Goal: Information Seeking & Learning: Learn about a topic

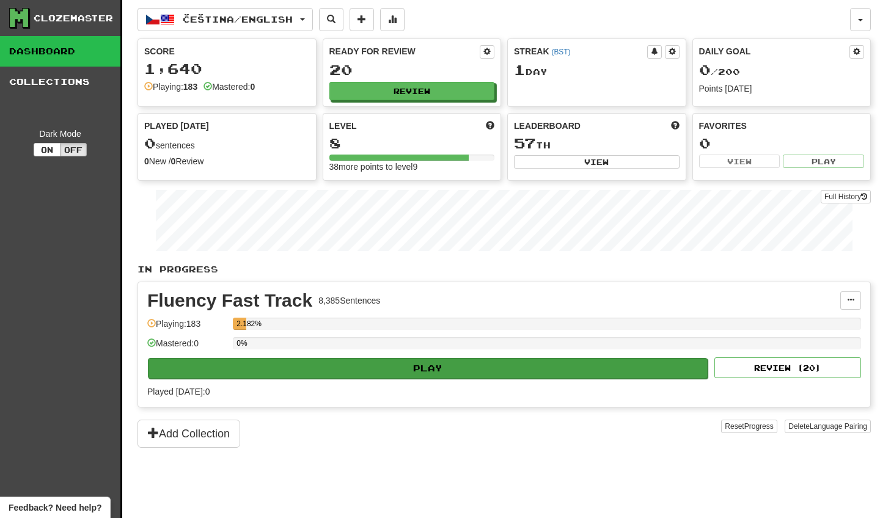
click at [375, 372] on button "Play" at bounding box center [428, 368] width 560 height 21
select select "**"
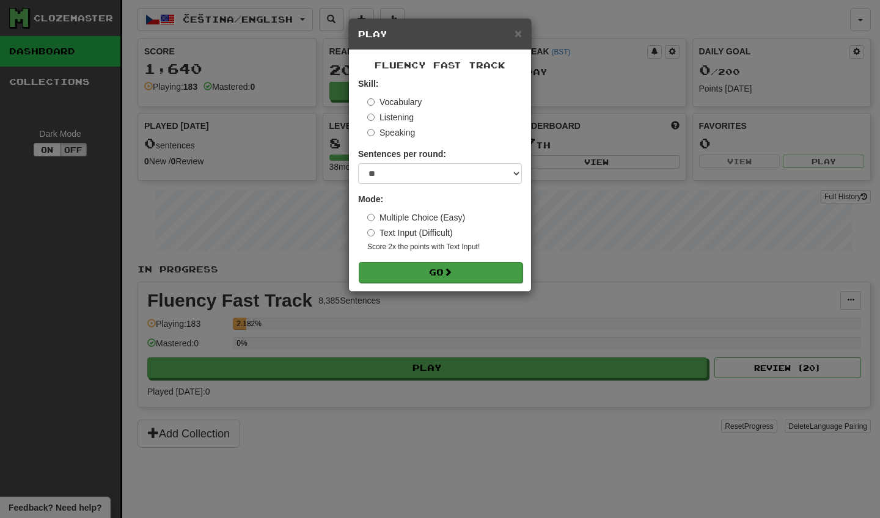
click at [451, 269] on span at bounding box center [448, 272] width 9 height 9
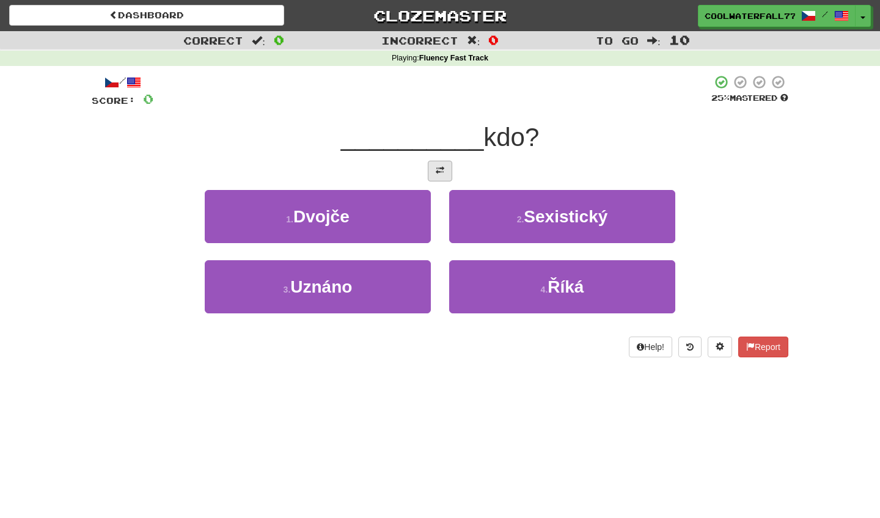
click at [441, 172] on span at bounding box center [440, 170] width 9 height 9
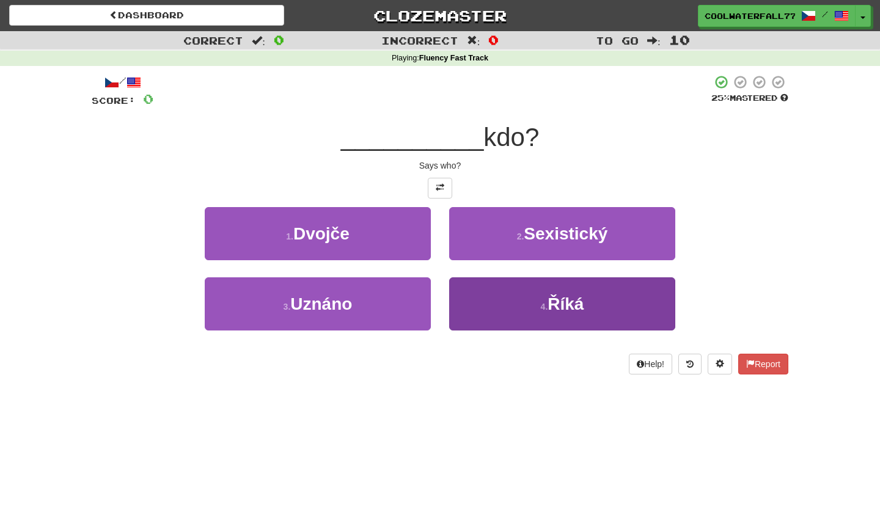
click at [498, 301] on button "4 . Říká" at bounding box center [562, 304] width 226 height 53
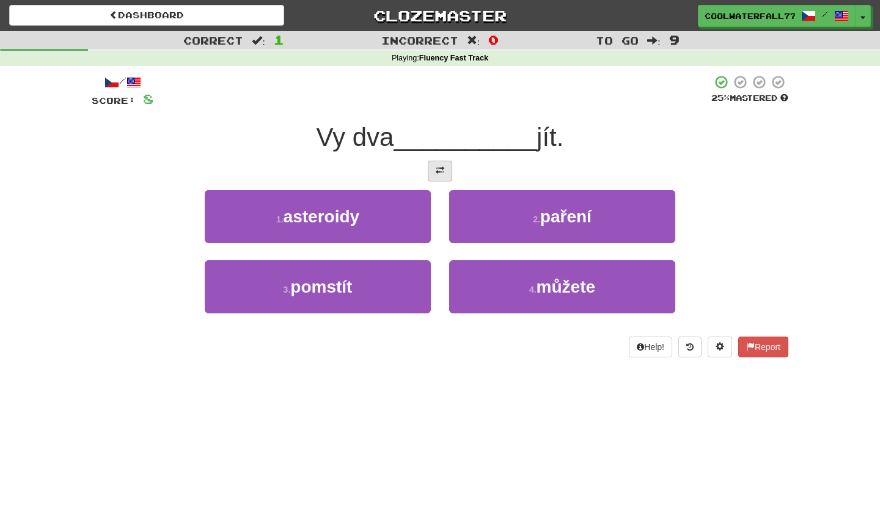
click at [437, 161] on button at bounding box center [440, 171] width 24 height 21
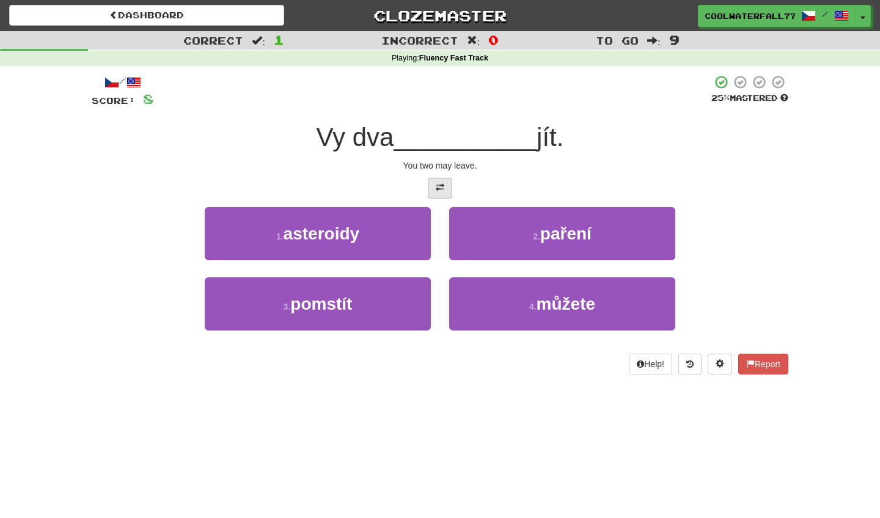
click at [438, 180] on button at bounding box center [440, 188] width 24 height 21
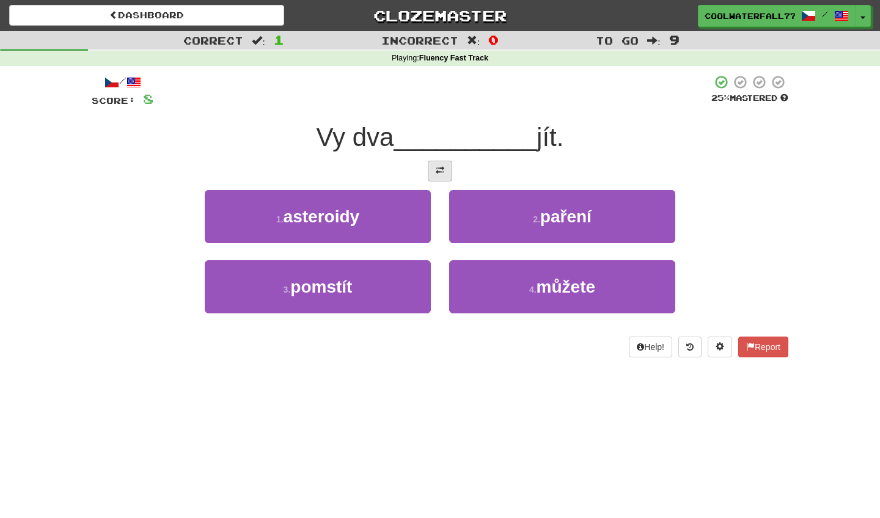
click at [438, 180] on button at bounding box center [440, 171] width 24 height 21
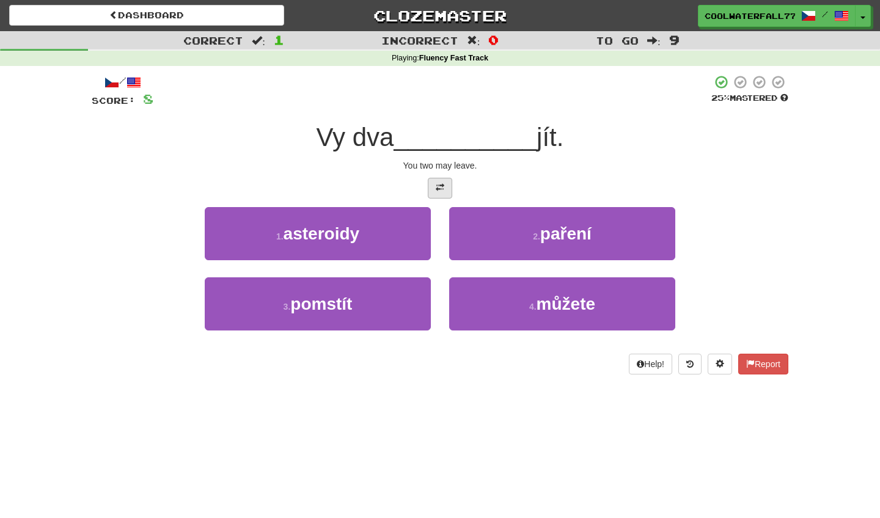
click at [438, 180] on button at bounding box center [440, 188] width 24 height 21
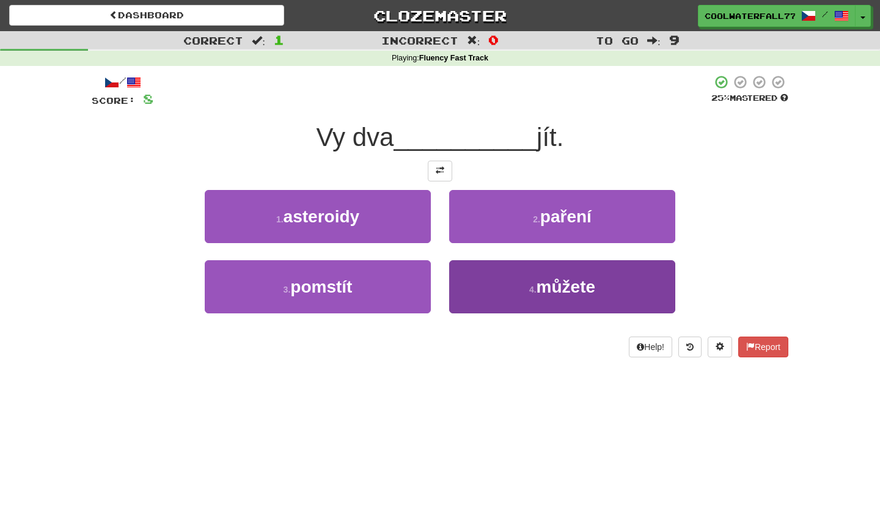
click at [501, 293] on button "4 . můžete" at bounding box center [562, 286] width 226 height 53
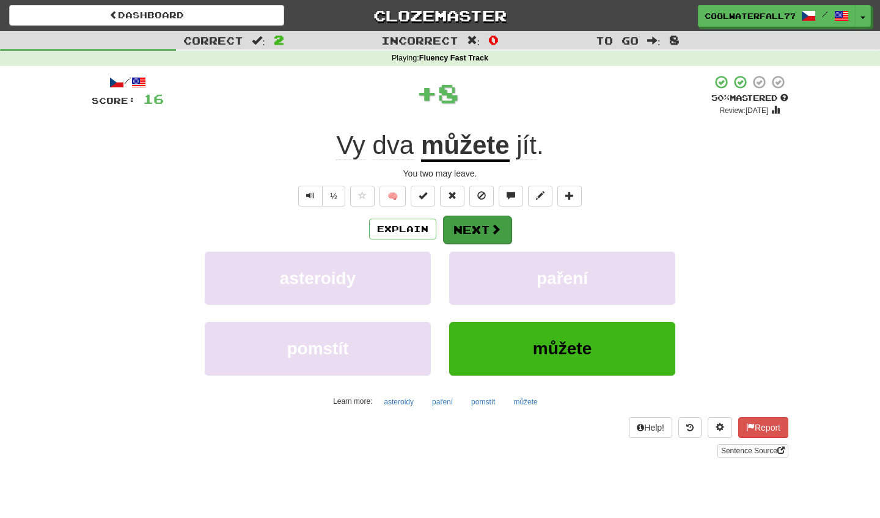
click at [469, 230] on button "Next" at bounding box center [477, 230] width 68 height 28
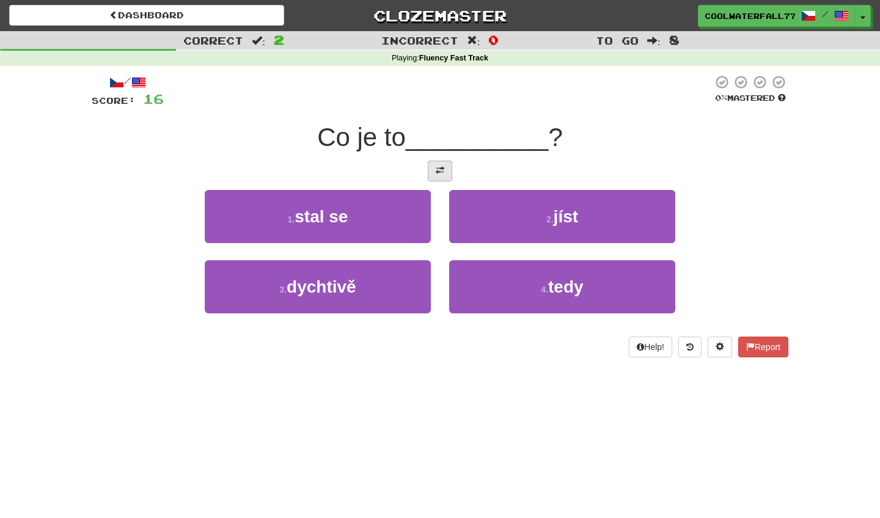
click at [442, 169] on span at bounding box center [440, 170] width 9 height 9
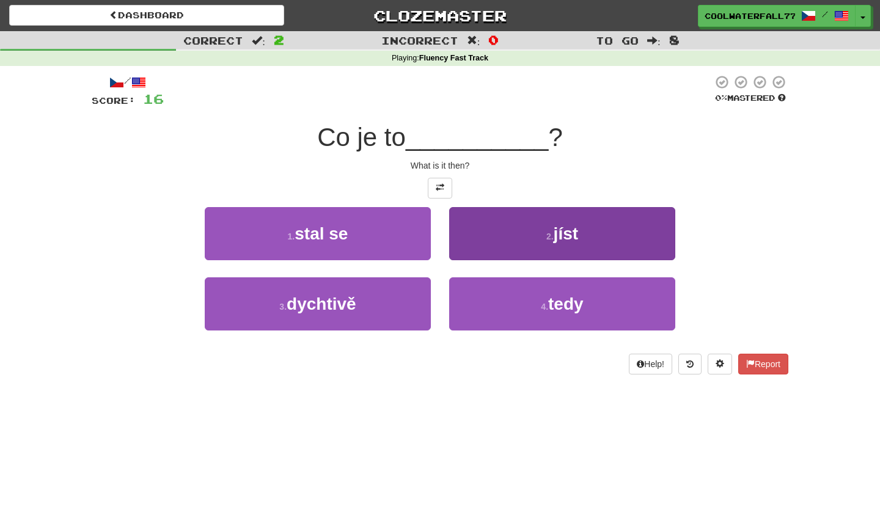
click at [473, 217] on button "2 . jíst" at bounding box center [562, 233] width 226 height 53
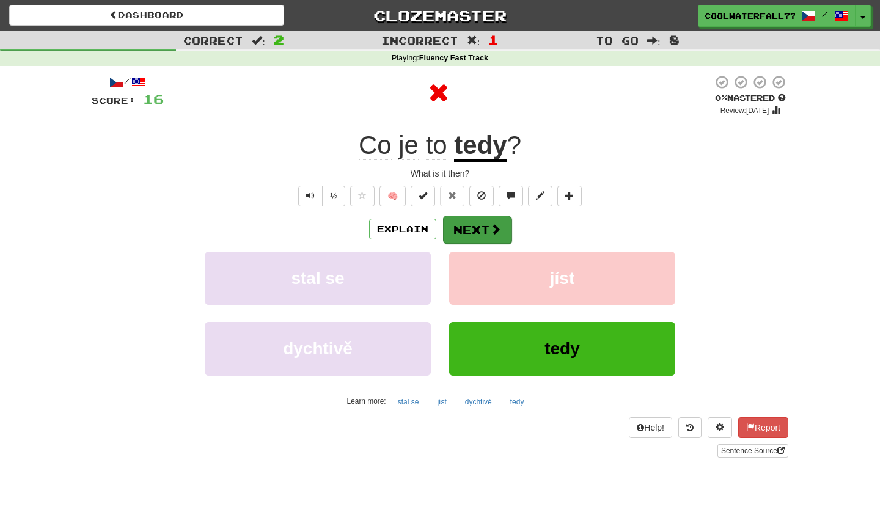
click at [456, 222] on button "Next" at bounding box center [477, 230] width 68 height 28
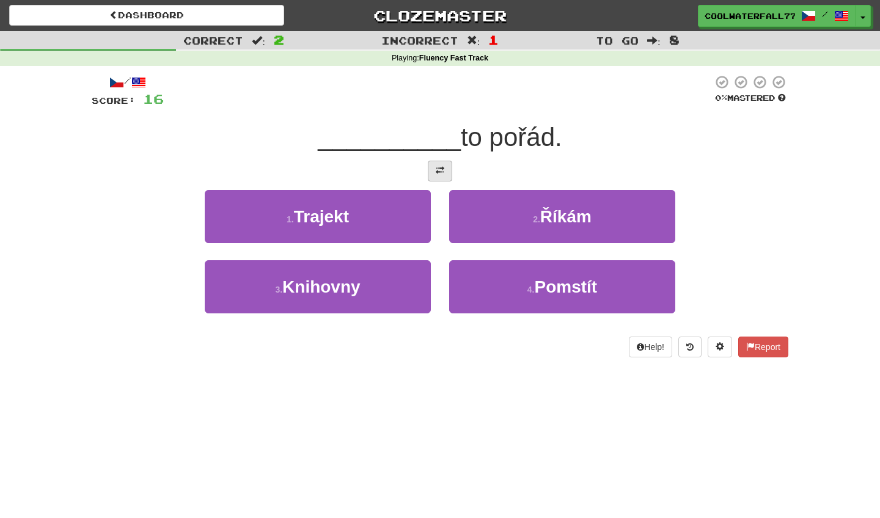
click at [433, 175] on button at bounding box center [440, 171] width 24 height 21
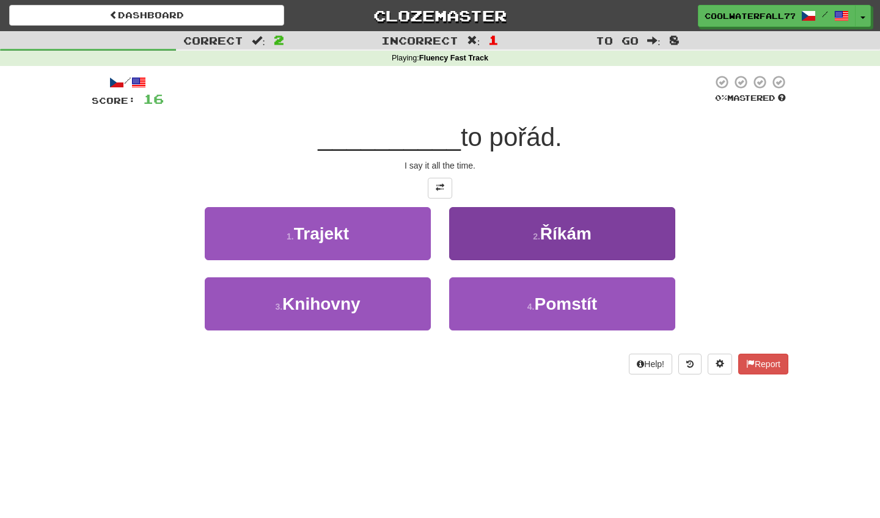
click at [473, 230] on button "2 . Říkám" at bounding box center [562, 233] width 226 height 53
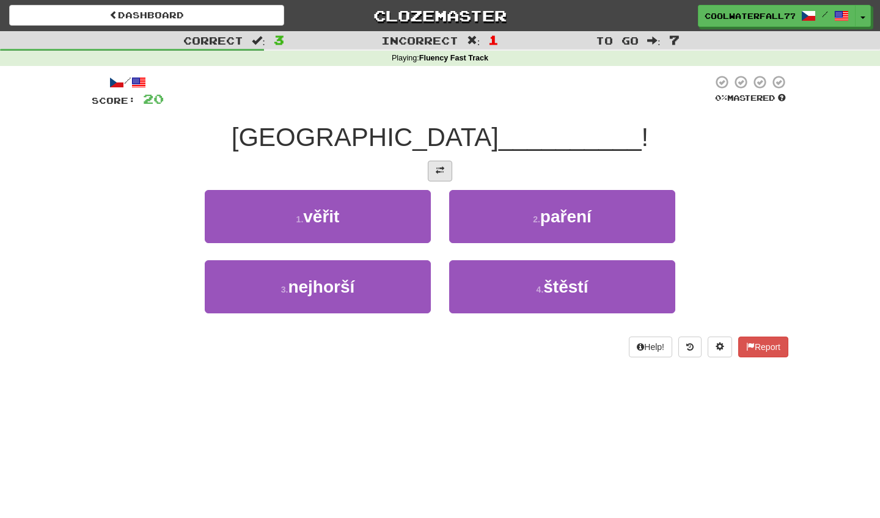
click at [429, 163] on button at bounding box center [440, 171] width 24 height 21
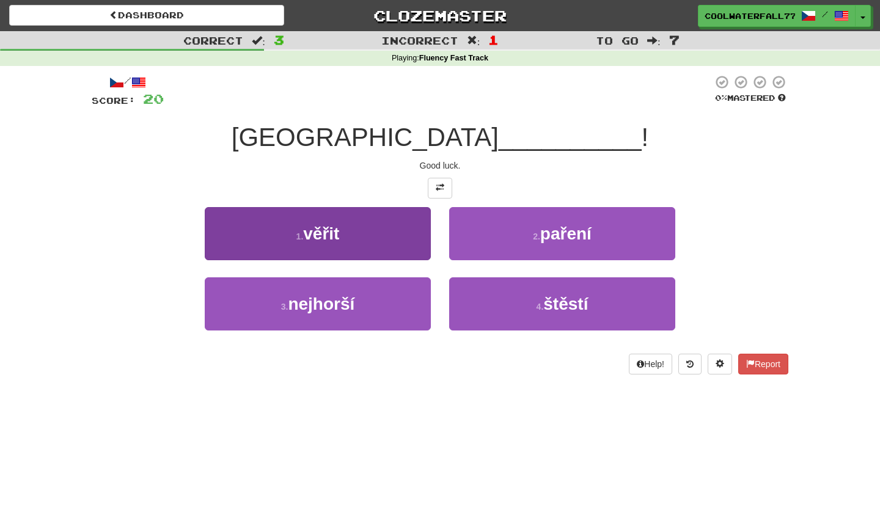
click at [414, 231] on button "1 . věřit" at bounding box center [318, 233] width 226 height 53
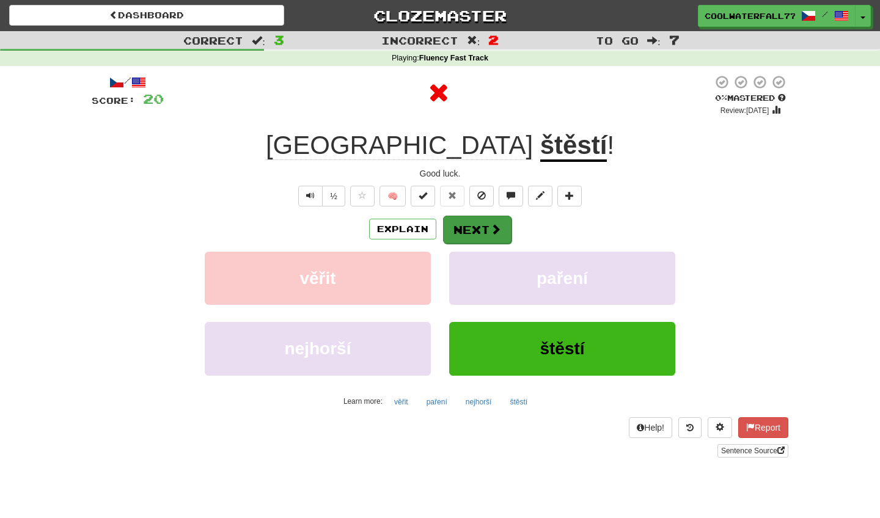
click at [480, 224] on button "Next" at bounding box center [477, 230] width 68 height 28
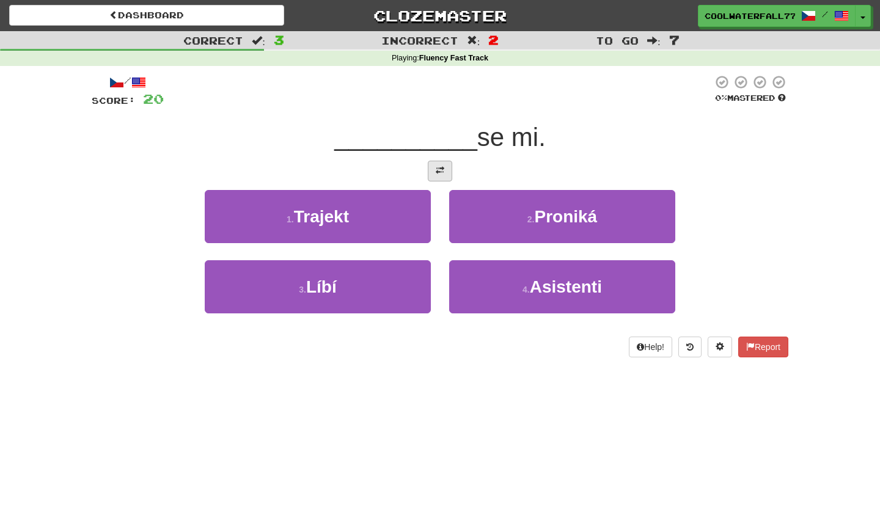
click at [438, 167] on span at bounding box center [440, 170] width 9 height 9
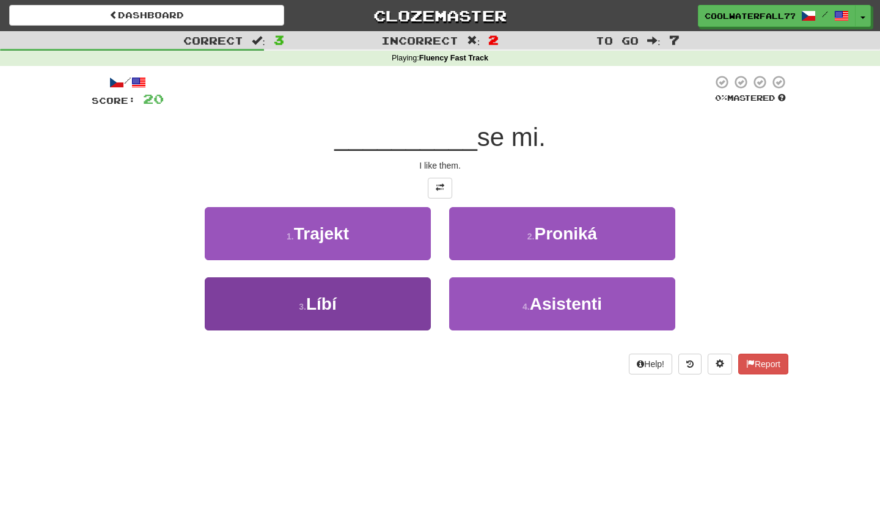
click at [399, 296] on button "3 . Líbí" at bounding box center [318, 304] width 226 height 53
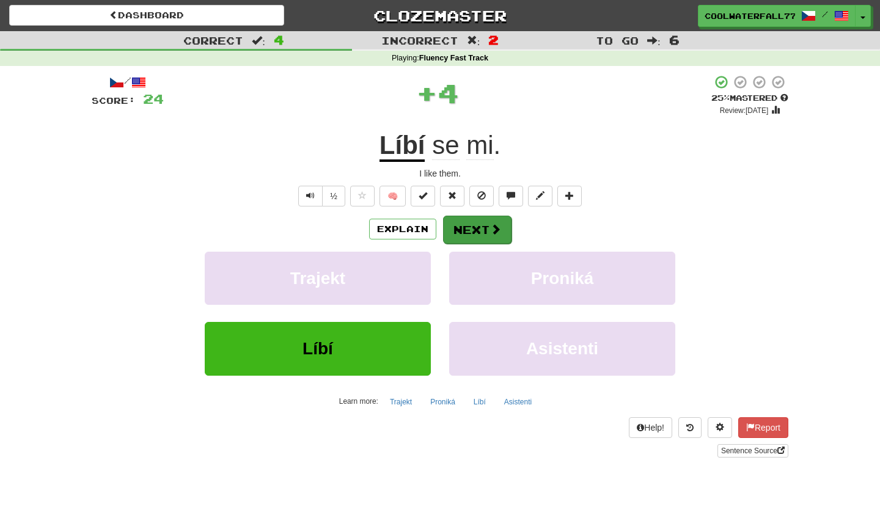
click at [471, 229] on button "Next" at bounding box center [477, 230] width 68 height 28
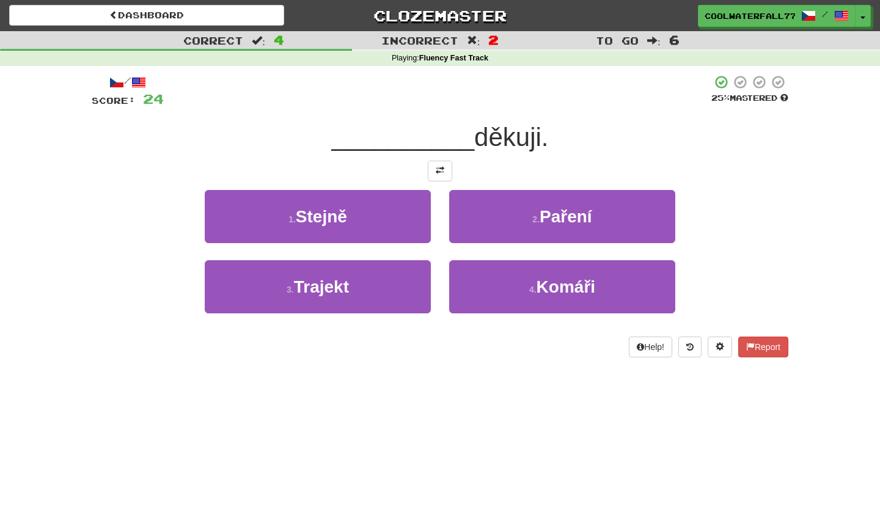
click at [439, 185] on div "/ Score: 24 25 % Mastered __________ děkuji. 1 . Stejně 2 . Paření 3 . Trajekt …" at bounding box center [440, 216] width 697 height 283
click at [439, 182] on div "/ Score: 24 25 % Mastered __________ děkuji. 1 . Stejně 2 . Paření 3 . Trajekt …" at bounding box center [440, 216] width 697 height 283
click at [439, 178] on button at bounding box center [440, 171] width 24 height 21
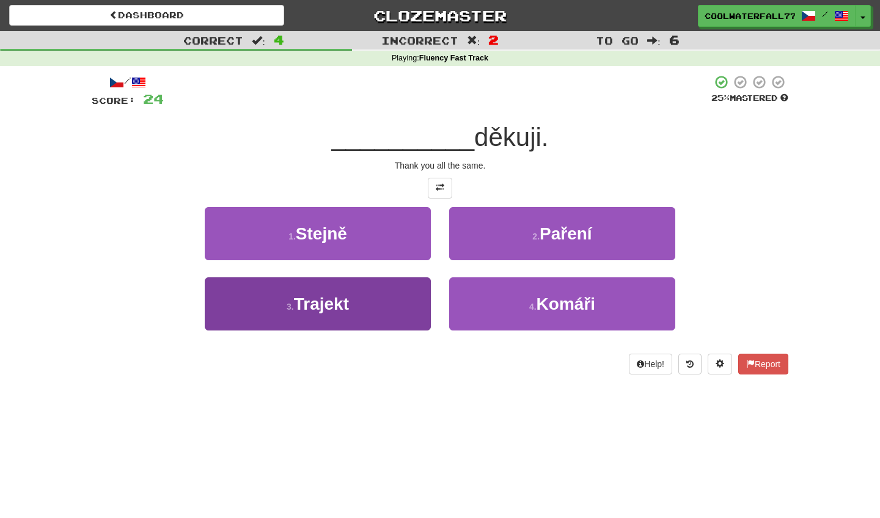
click at [396, 325] on button "3 . Trajekt" at bounding box center [318, 304] width 226 height 53
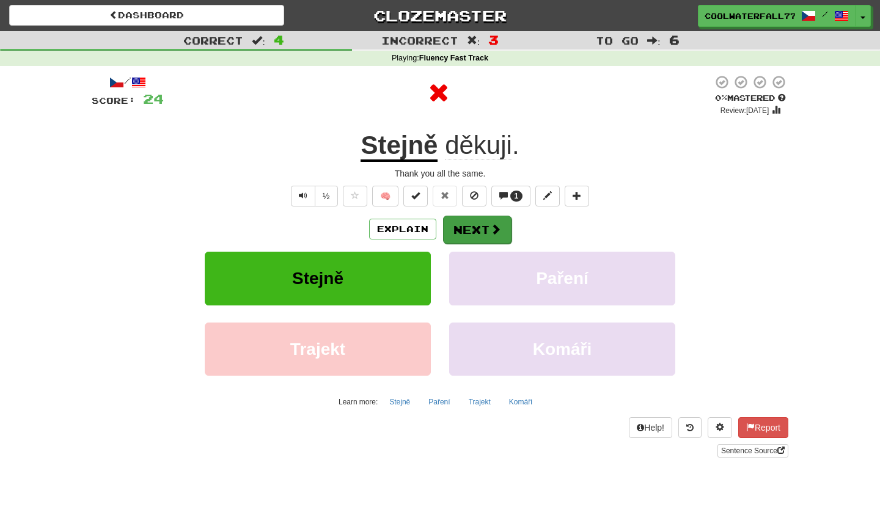
click at [471, 219] on button "Next" at bounding box center [477, 230] width 68 height 28
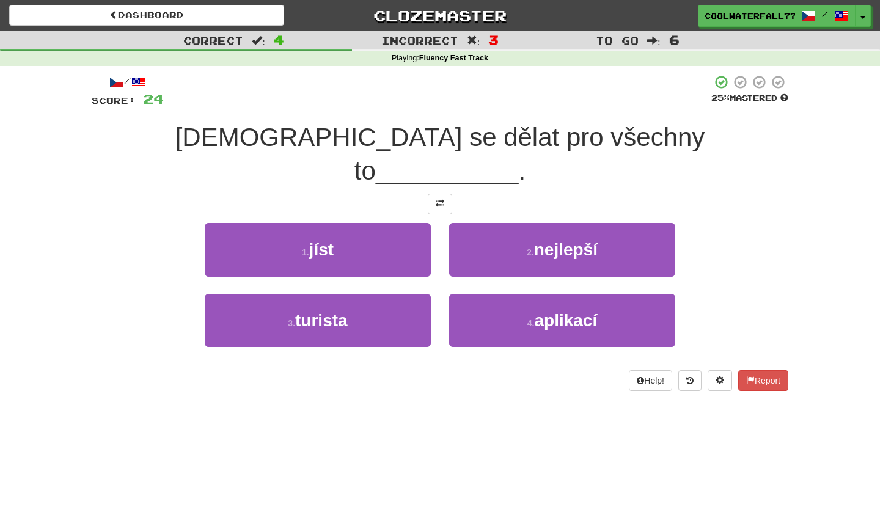
click at [437, 199] on span at bounding box center [440, 203] width 9 height 9
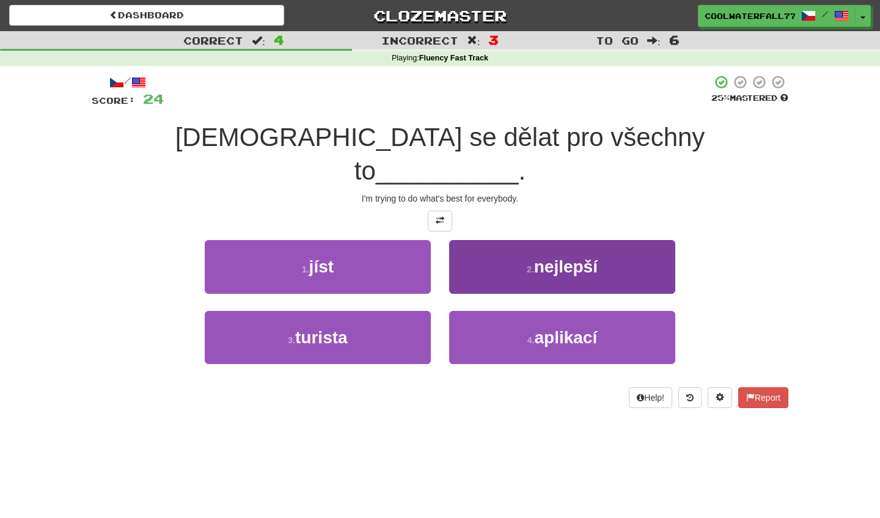
click at [464, 240] on button "2 . nejlepší" at bounding box center [562, 266] width 226 height 53
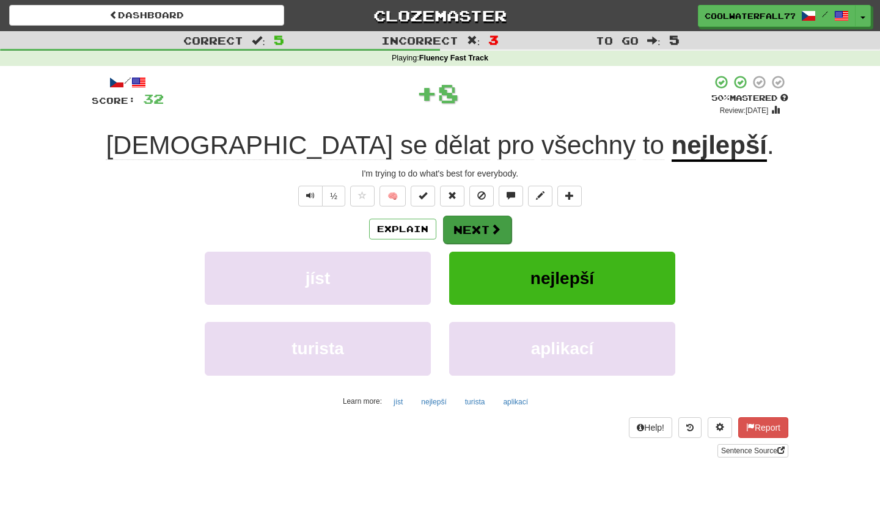
click at [464, 227] on button "Next" at bounding box center [477, 230] width 68 height 28
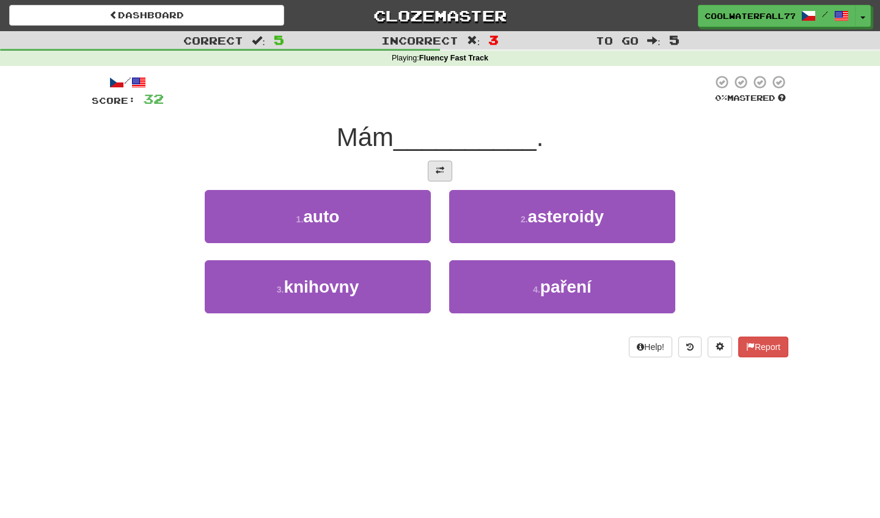
click at [434, 166] on button at bounding box center [440, 171] width 24 height 21
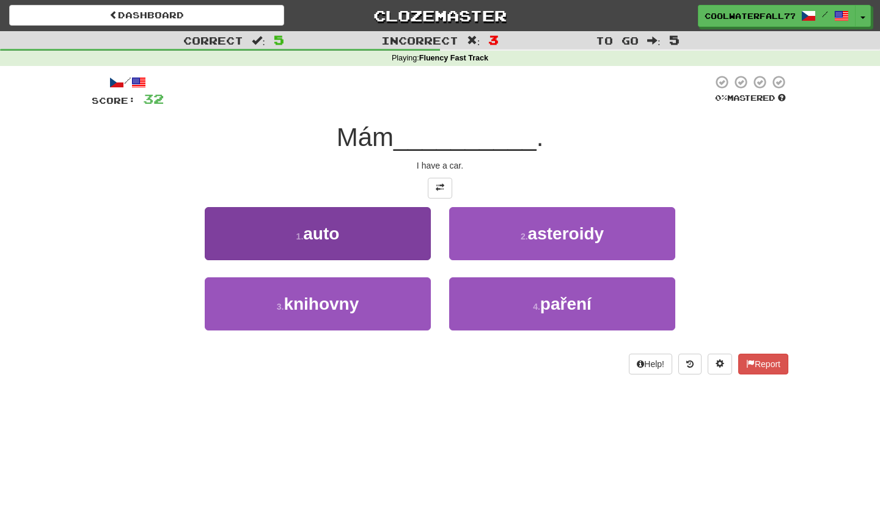
click at [417, 249] on button "1 . auto" at bounding box center [318, 233] width 226 height 53
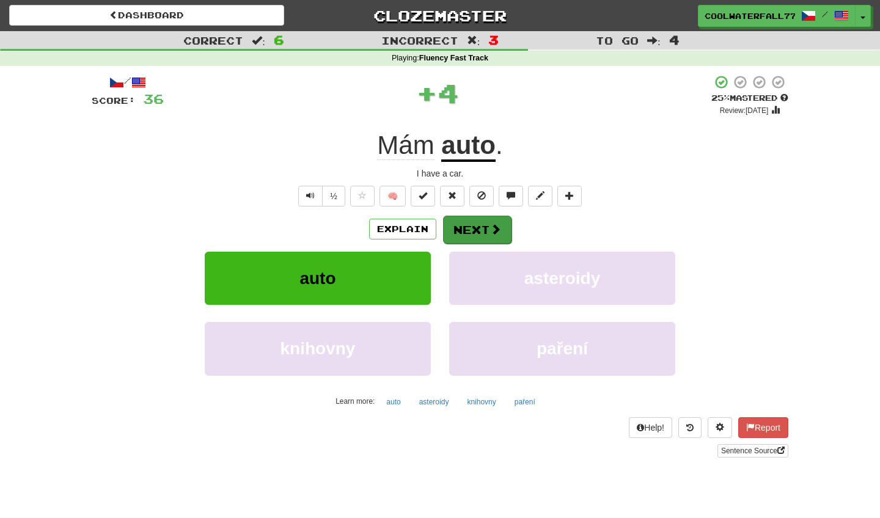
click at [468, 221] on button "Next" at bounding box center [477, 230] width 68 height 28
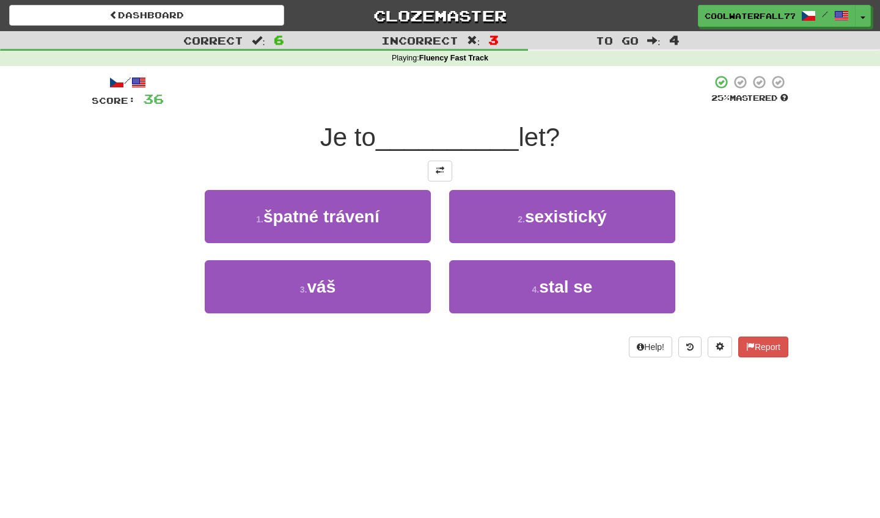
click at [422, 169] on div at bounding box center [440, 171] width 697 height 21
click at [438, 173] on span at bounding box center [440, 170] width 9 height 9
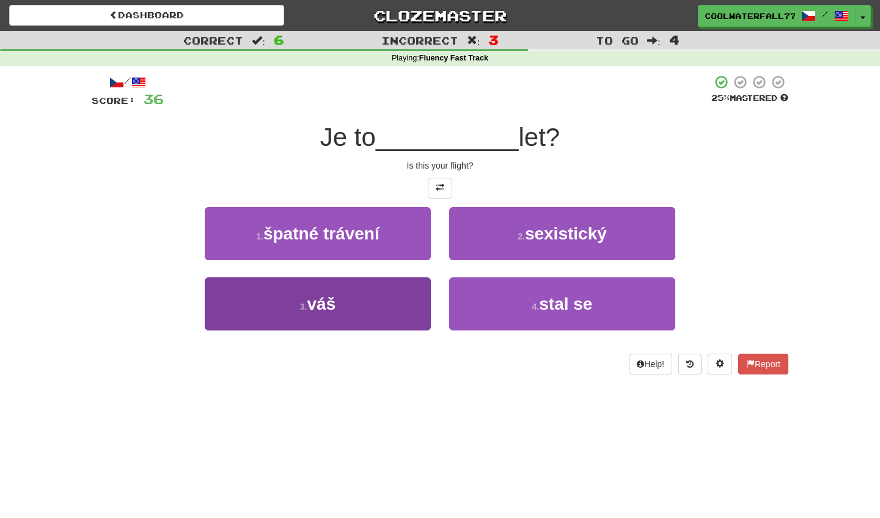
click at [403, 310] on button "3 . váš" at bounding box center [318, 304] width 226 height 53
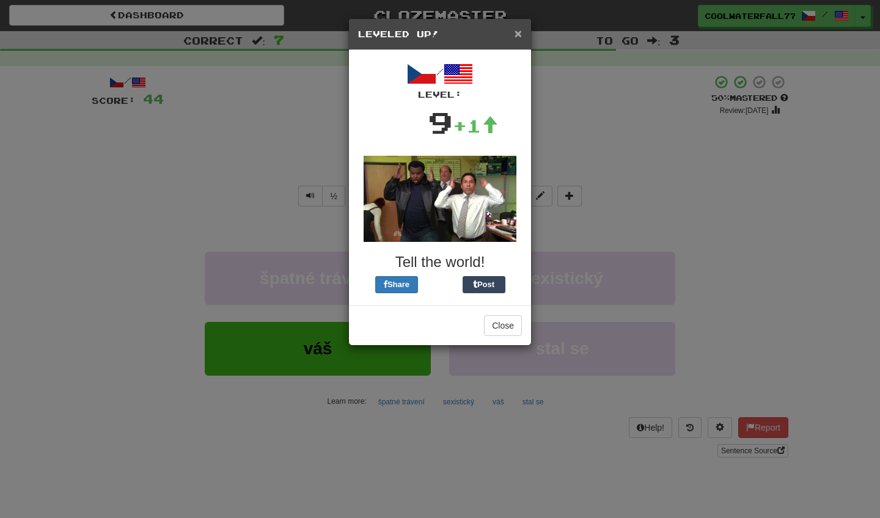
click at [521, 35] on span "×" at bounding box center [518, 33] width 7 height 14
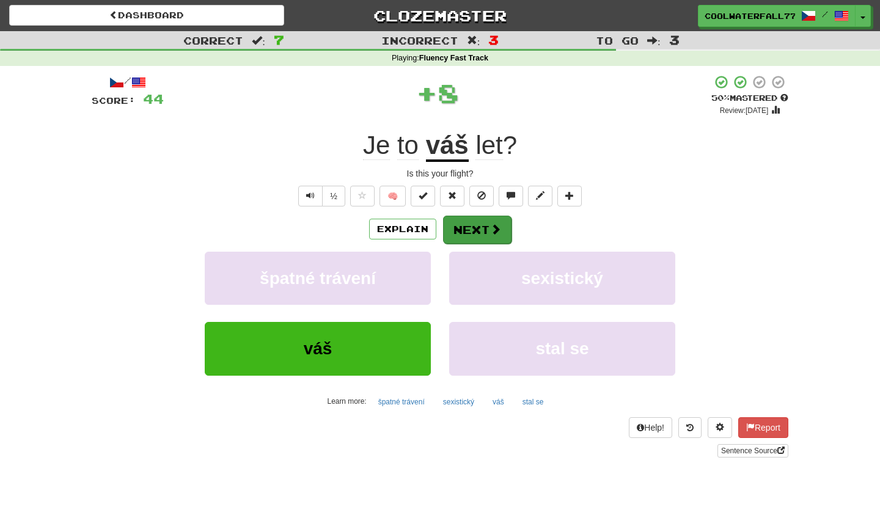
click at [482, 236] on button "Next" at bounding box center [477, 230] width 68 height 28
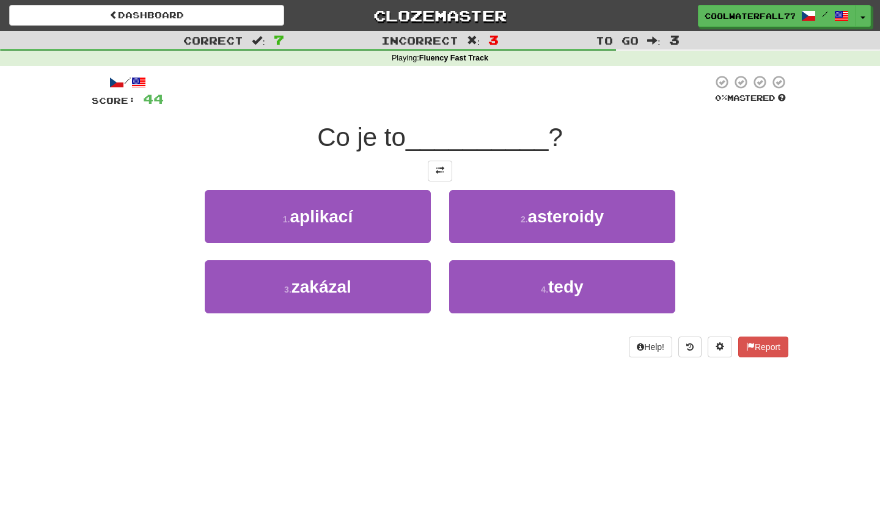
click at [452, 180] on div "/ Score: 44 0 % Mastered Co je to __________ ? 1 . aplikací 2 . asteroidy 3 . z…" at bounding box center [440, 216] width 697 height 283
click at [430, 167] on button at bounding box center [440, 171] width 24 height 21
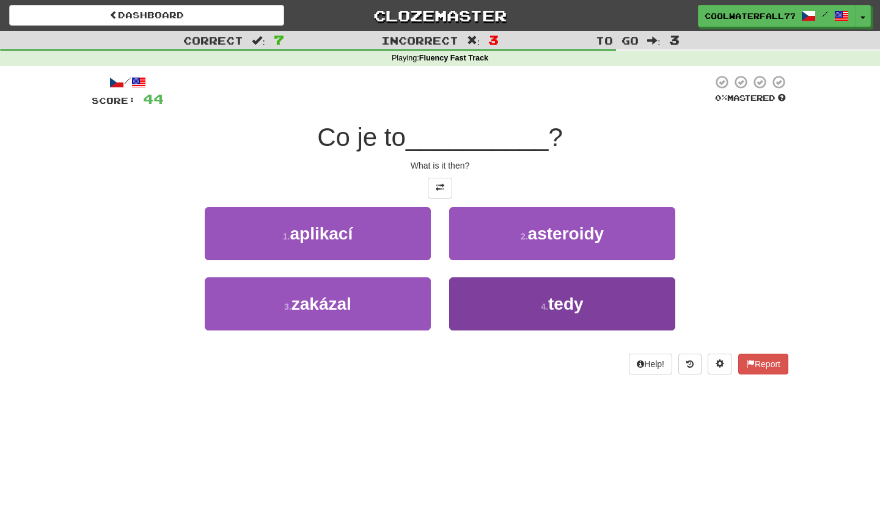
click at [512, 319] on button "4 . tedy" at bounding box center [562, 304] width 226 height 53
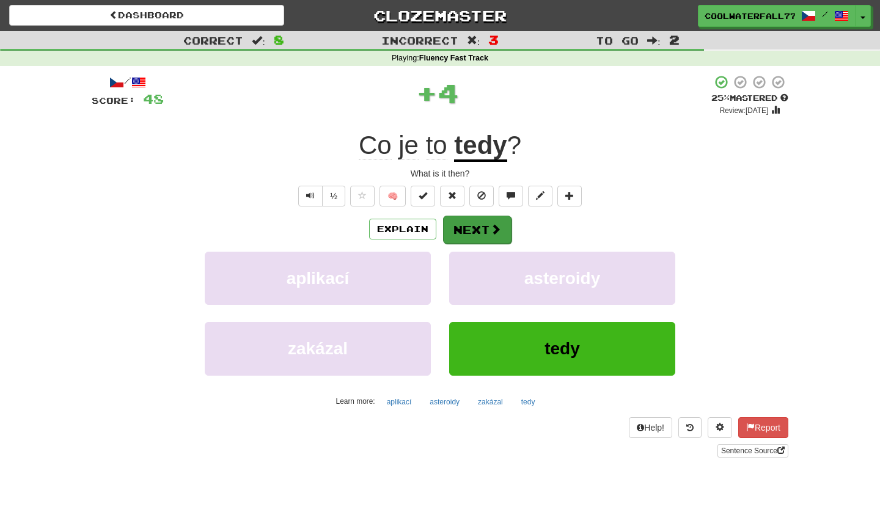
click at [469, 234] on button "Next" at bounding box center [477, 230] width 68 height 28
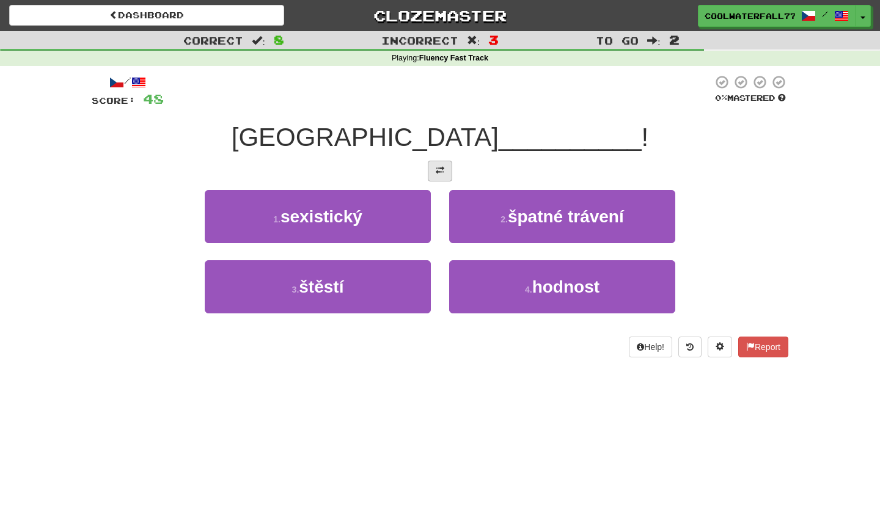
click at [444, 167] on button at bounding box center [440, 171] width 24 height 21
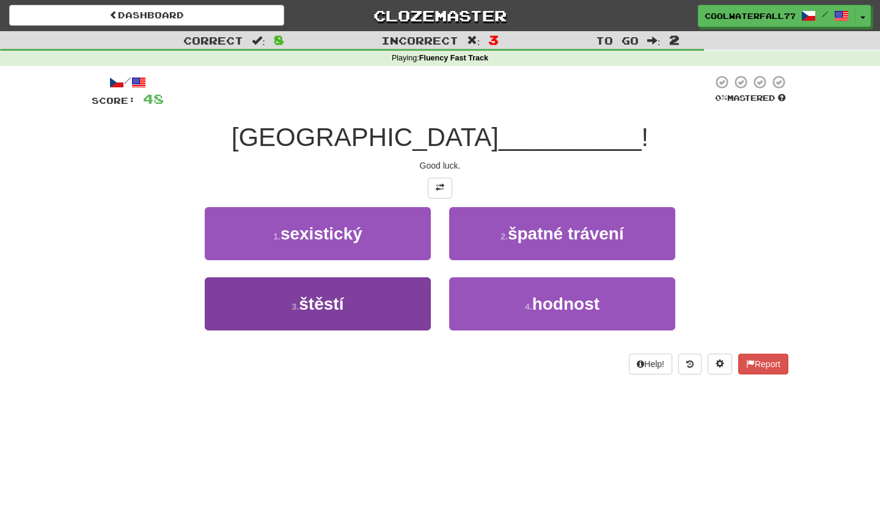
click at [362, 317] on button "3 . štěstí" at bounding box center [318, 304] width 226 height 53
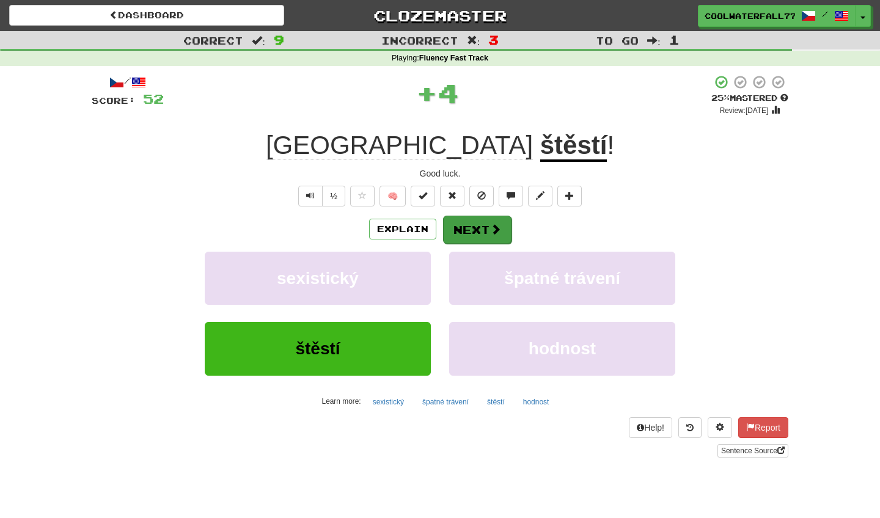
click at [463, 236] on button "Next" at bounding box center [477, 230] width 68 height 28
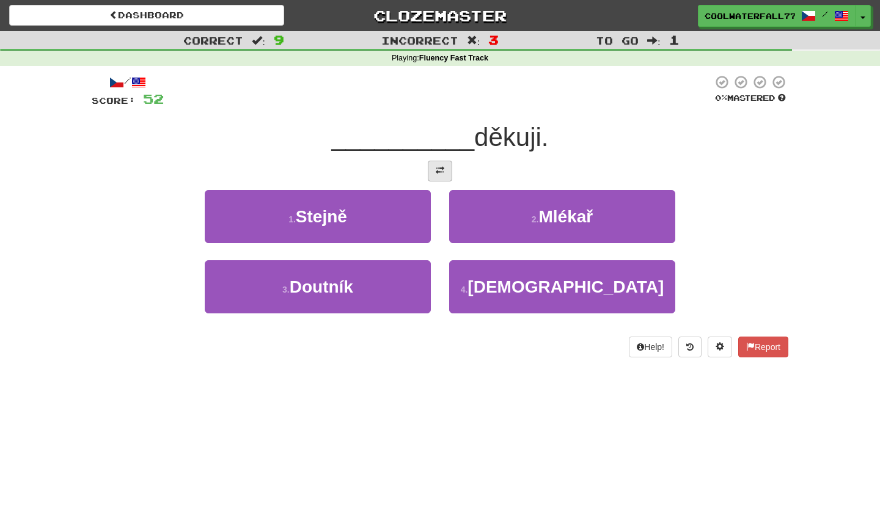
click at [450, 167] on button at bounding box center [440, 171] width 24 height 21
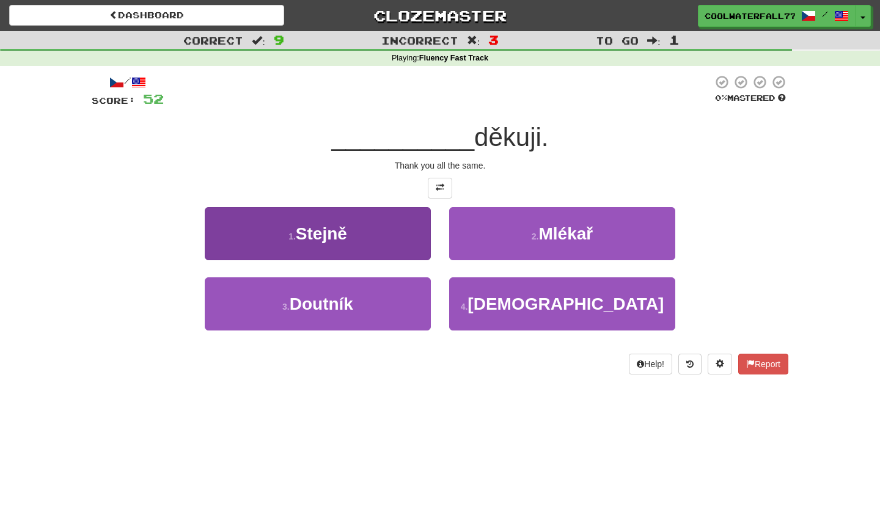
click at [392, 237] on button "1 . Stejně" at bounding box center [318, 233] width 226 height 53
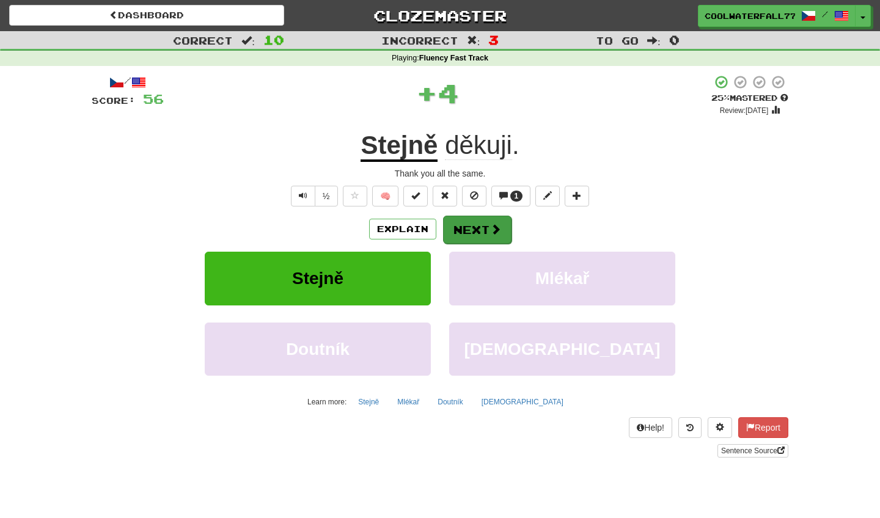
click at [467, 229] on button "Next" at bounding box center [477, 230] width 68 height 28
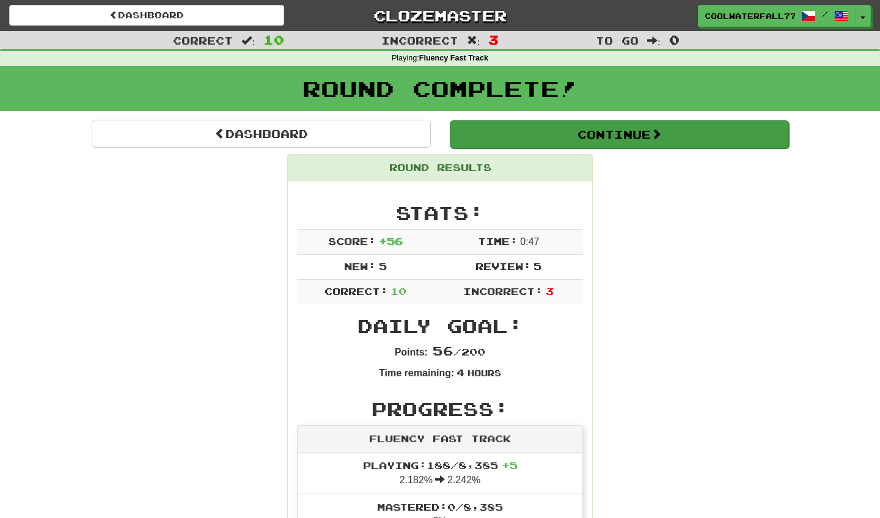
click at [525, 128] on button "Continue" at bounding box center [619, 134] width 339 height 28
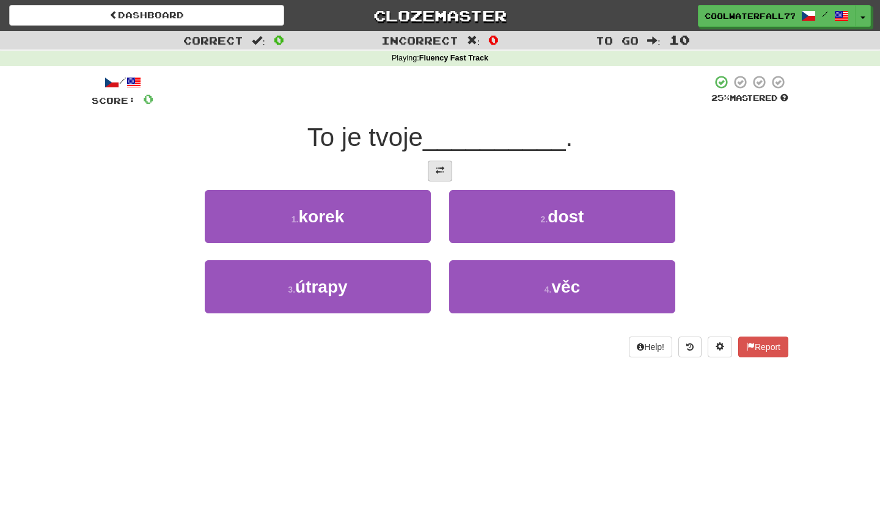
click at [443, 172] on span at bounding box center [440, 170] width 9 height 9
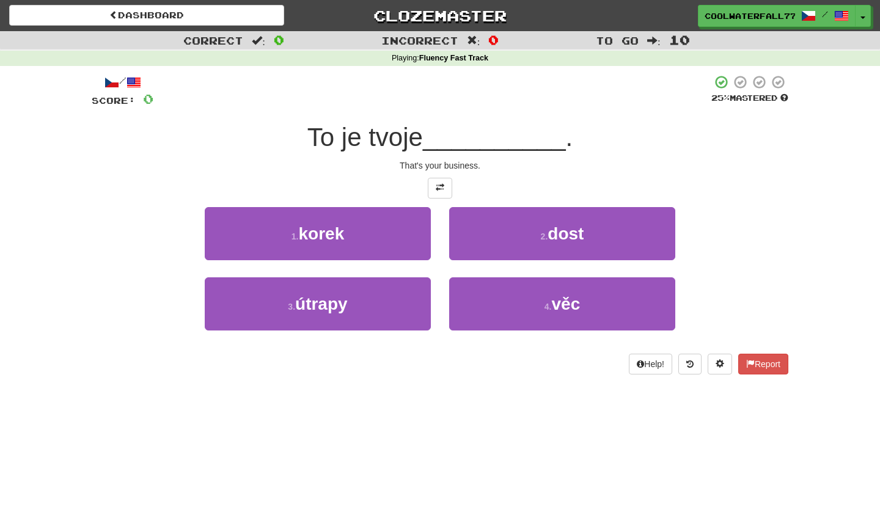
click at [515, 315] on button "4 . věc" at bounding box center [562, 304] width 226 height 53
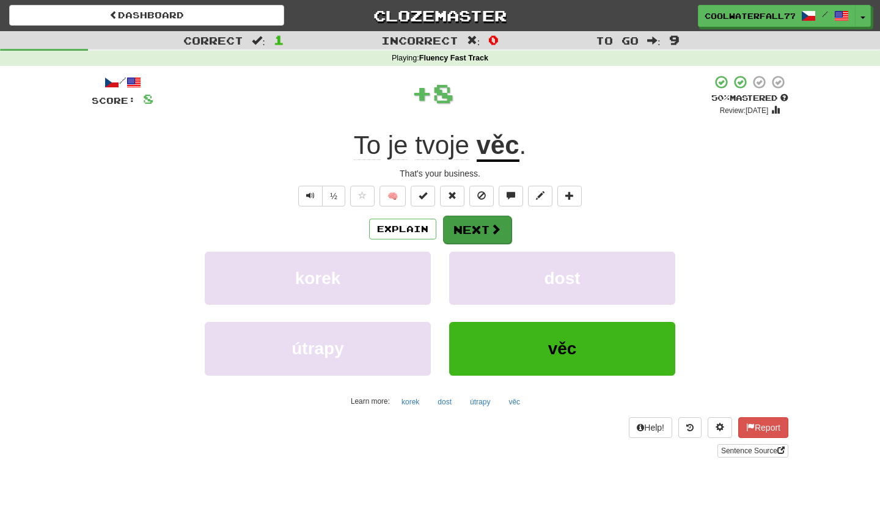
click at [463, 219] on button "Next" at bounding box center [477, 230] width 68 height 28
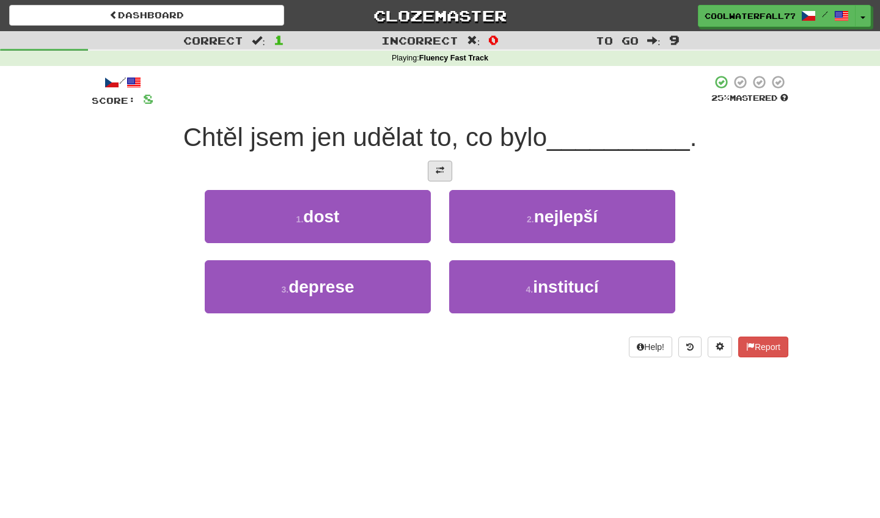
click at [432, 174] on button at bounding box center [440, 171] width 24 height 21
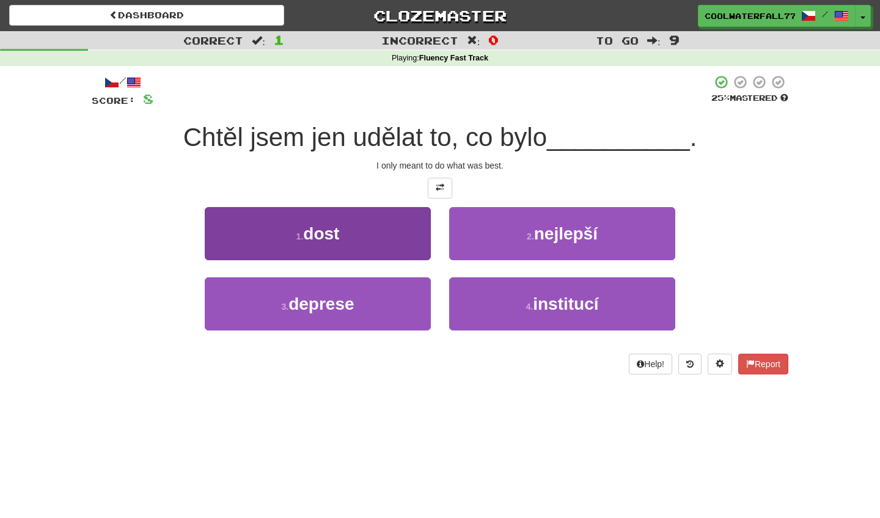
click at [413, 219] on button "1 . dost" at bounding box center [318, 233] width 226 height 53
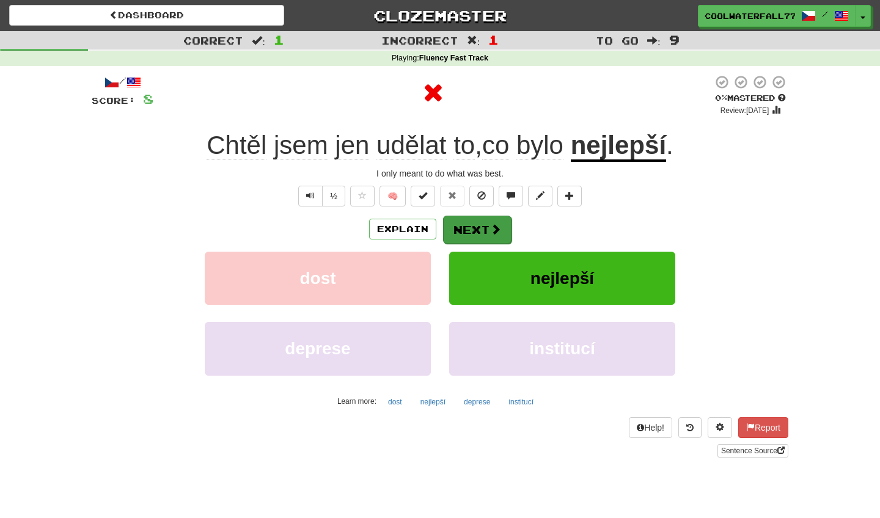
click at [463, 228] on button "Next" at bounding box center [477, 230] width 68 height 28
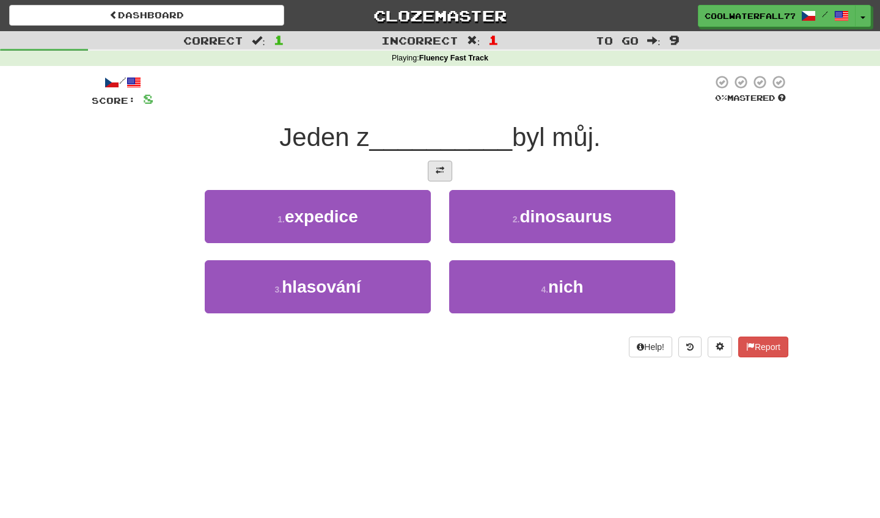
click at [431, 174] on button at bounding box center [440, 171] width 24 height 21
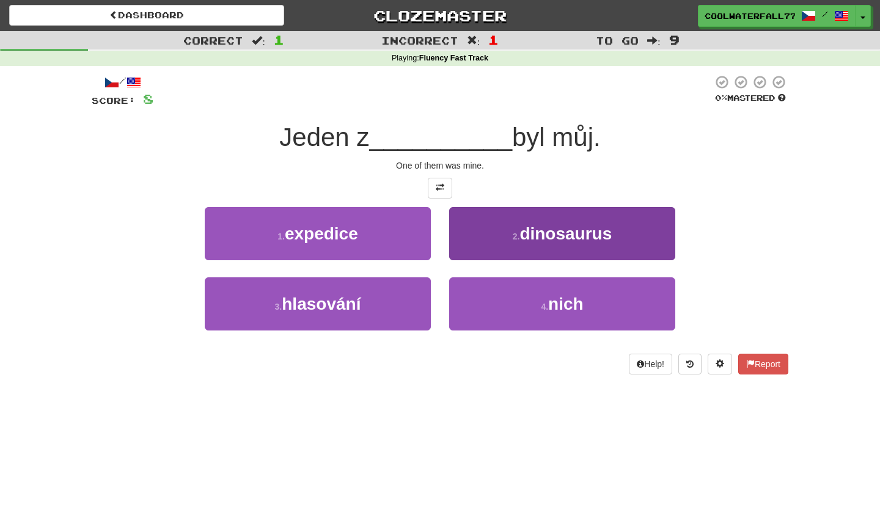
click at [485, 258] on button "2 . dinosaurus" at bounding box center [562, 233] width 226 height 53
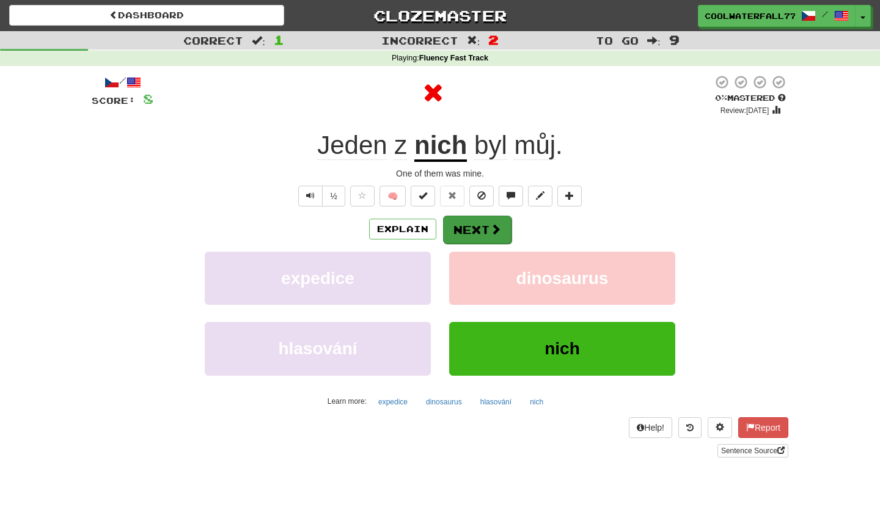
click at [461, 238] on button "Next" at bounding box center [477, 230] width 68 height 28
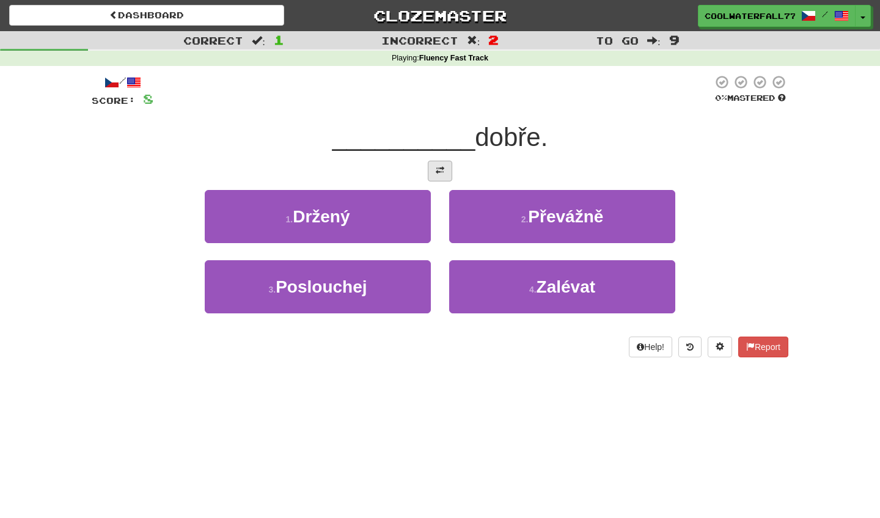
click at [435, 171] on button at bounding box center [440, 171] width 24 height 21
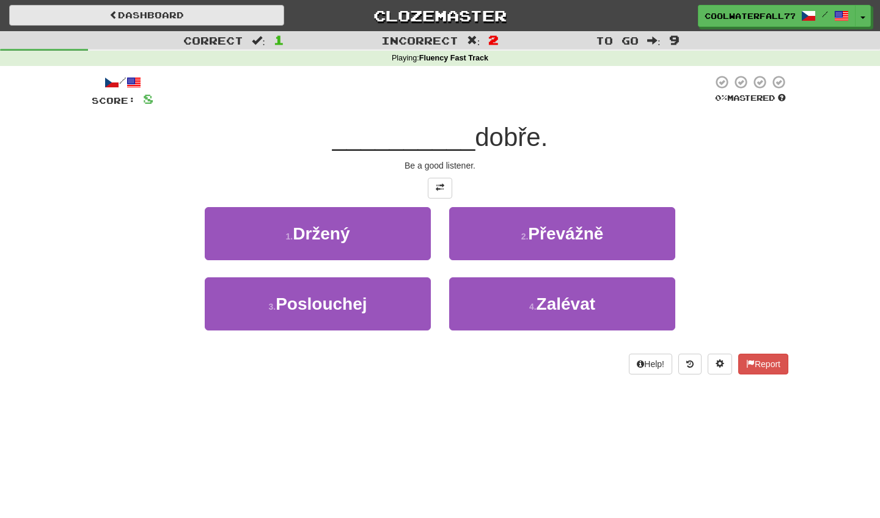
click at [152, 21] on link "Dashboard" at bounding box center [146, 15] width 275 height 21
